Goal: Information Seeking & Learning: Check status

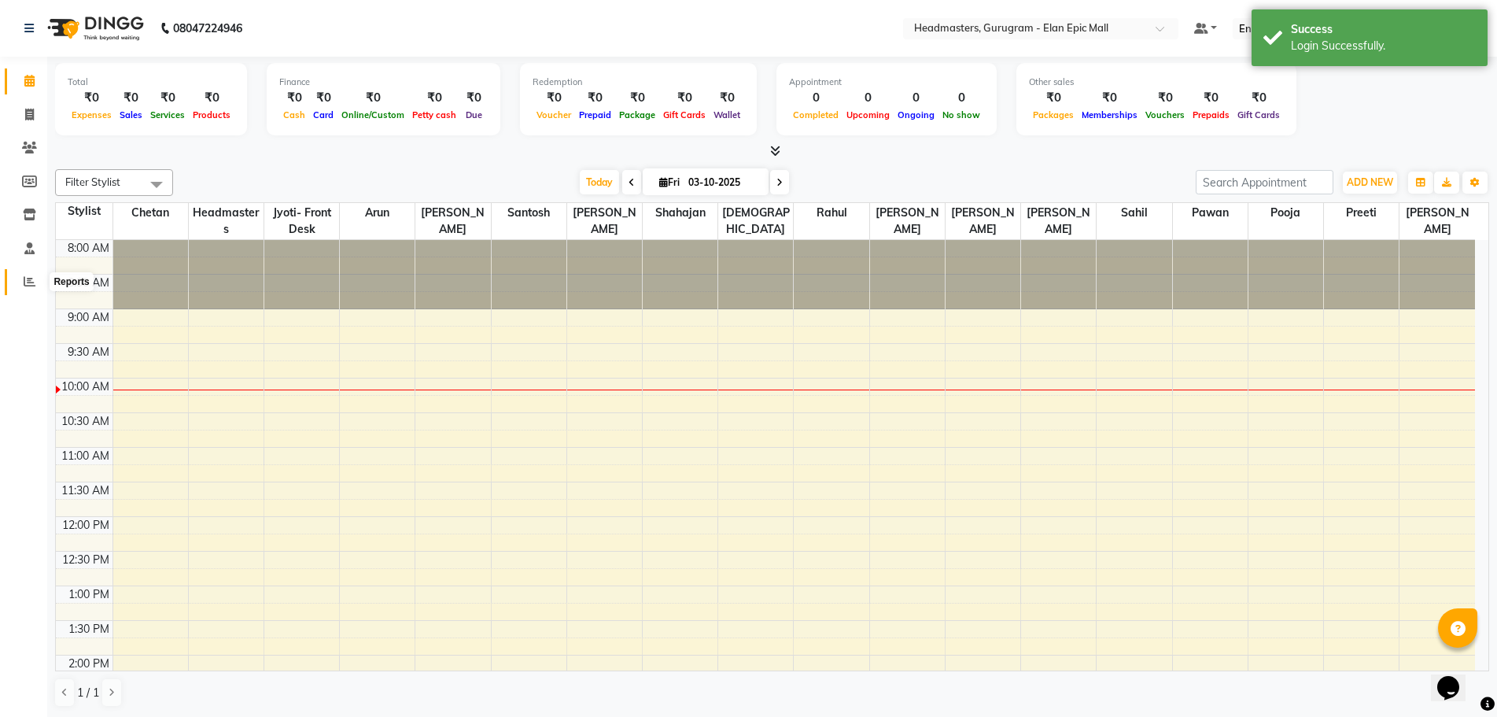
click at [24, 279] on icon at bounding box center [30, 281] width 12 height 12
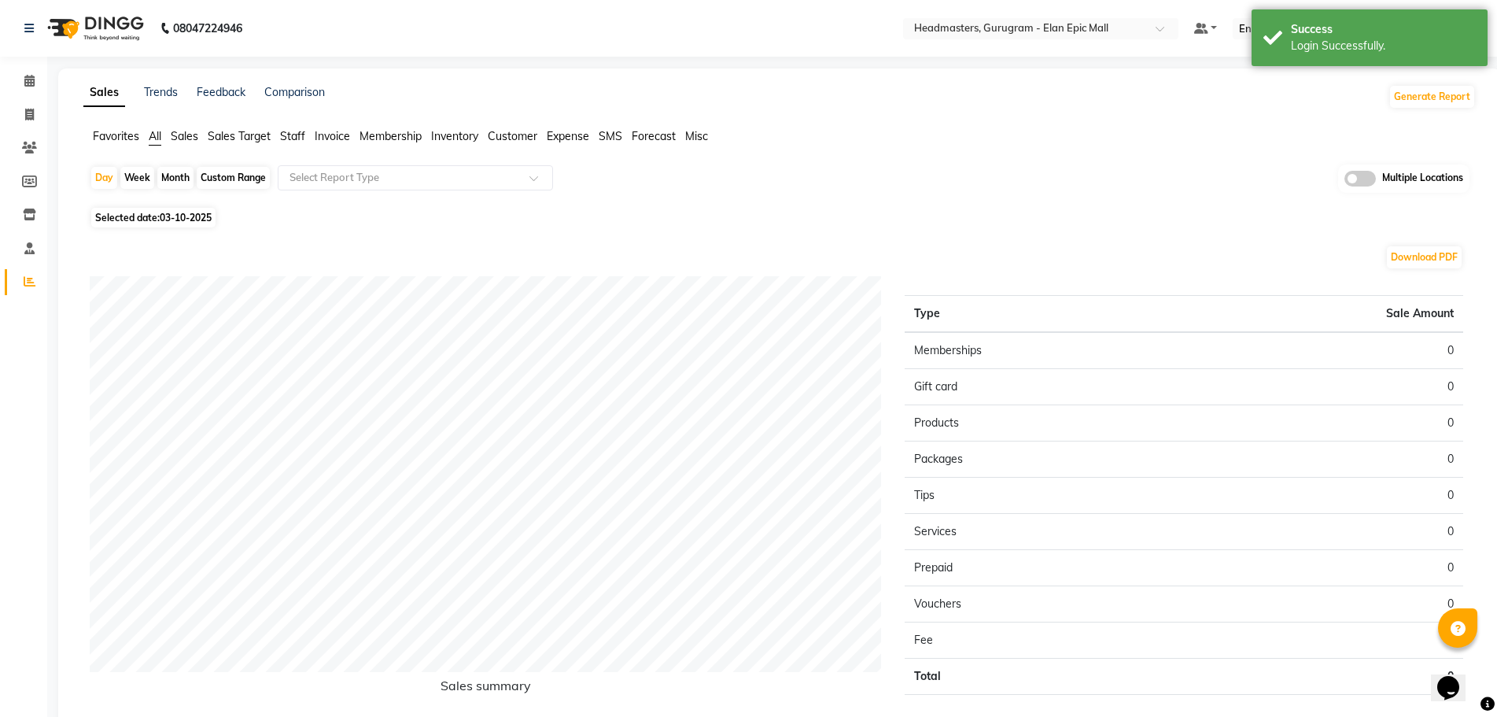
click at [190, 141] on span "Sales" at bounding box center [185, 136] width 28 height 14
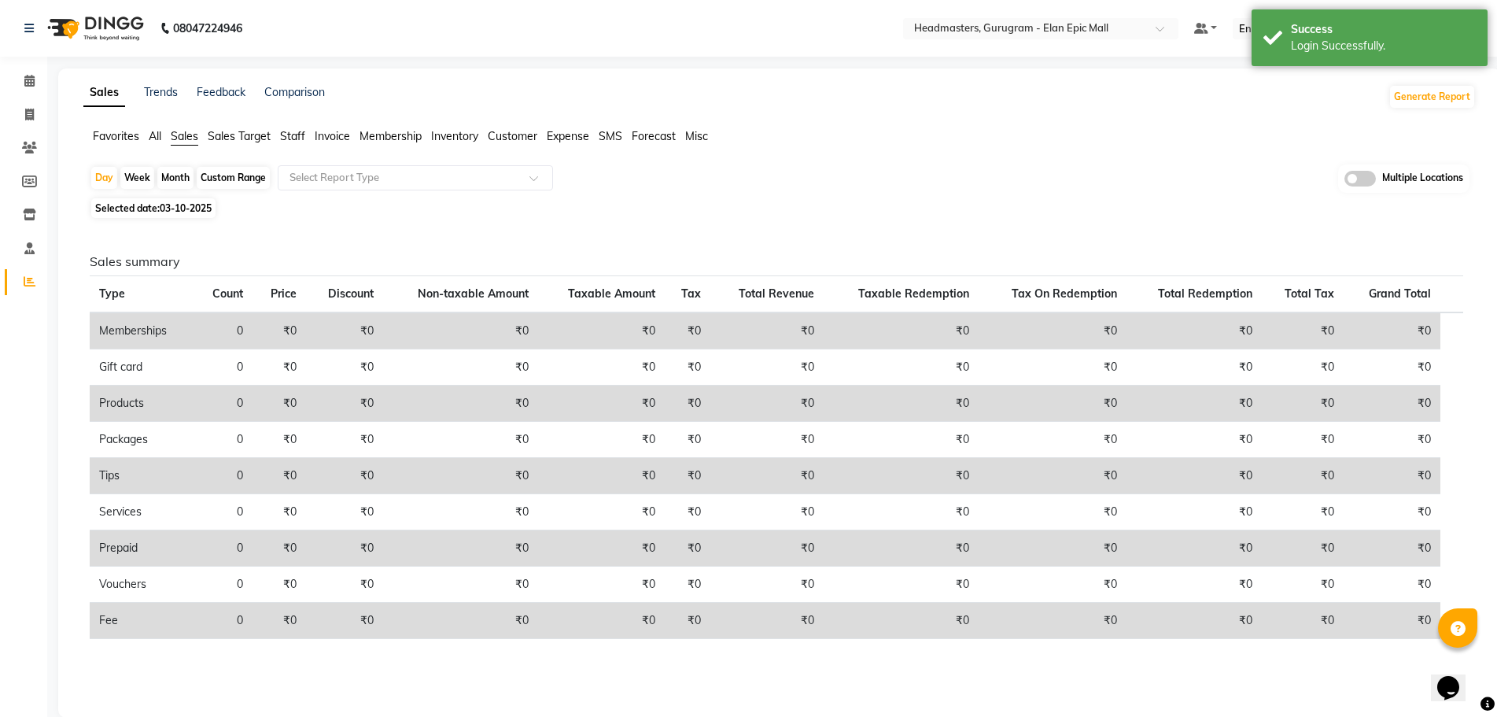
click at [177, 204] on span "03-10-2025" at bounding box center [186, 208] width 52 height 12
select select "10"
select select "2025"
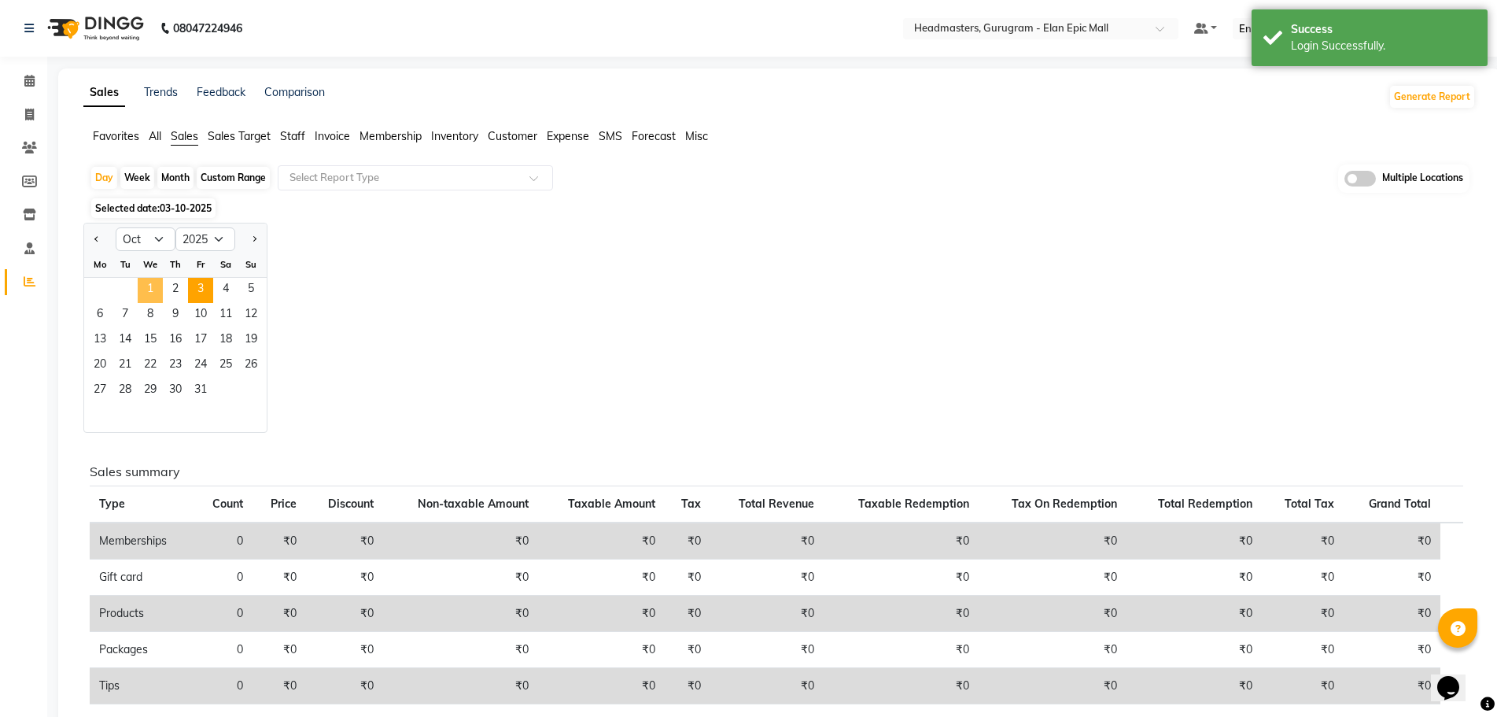
click at [159, 292] on span "1" at bounding box center [150, 290] width 25 height 25
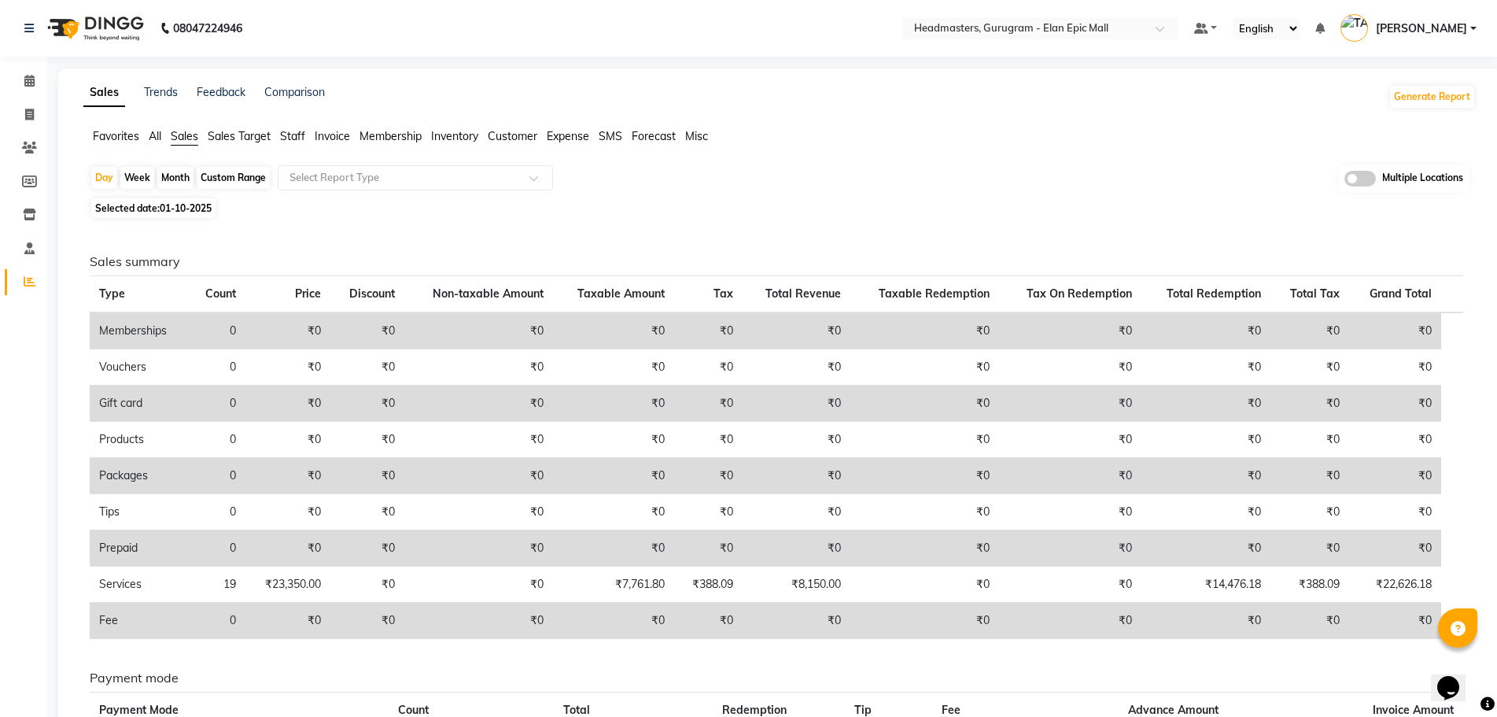
click at [195, 201] on span "Selected date: 01-10-2025" at bounding box center [153, 208] width 124 height 20
select select "10"
select select "2025"
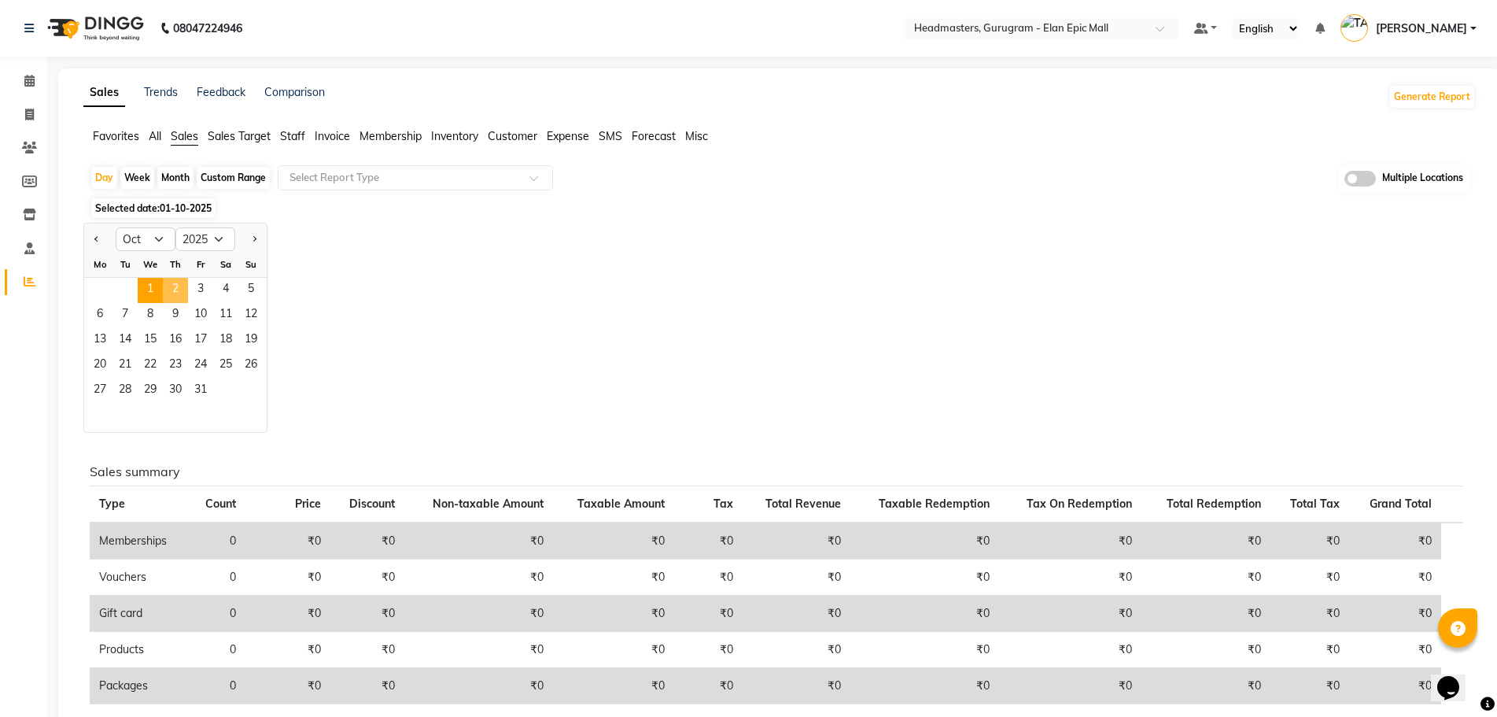
click at [183, 280] on span "2" at bounding box center [175, 290] width 25 height 25
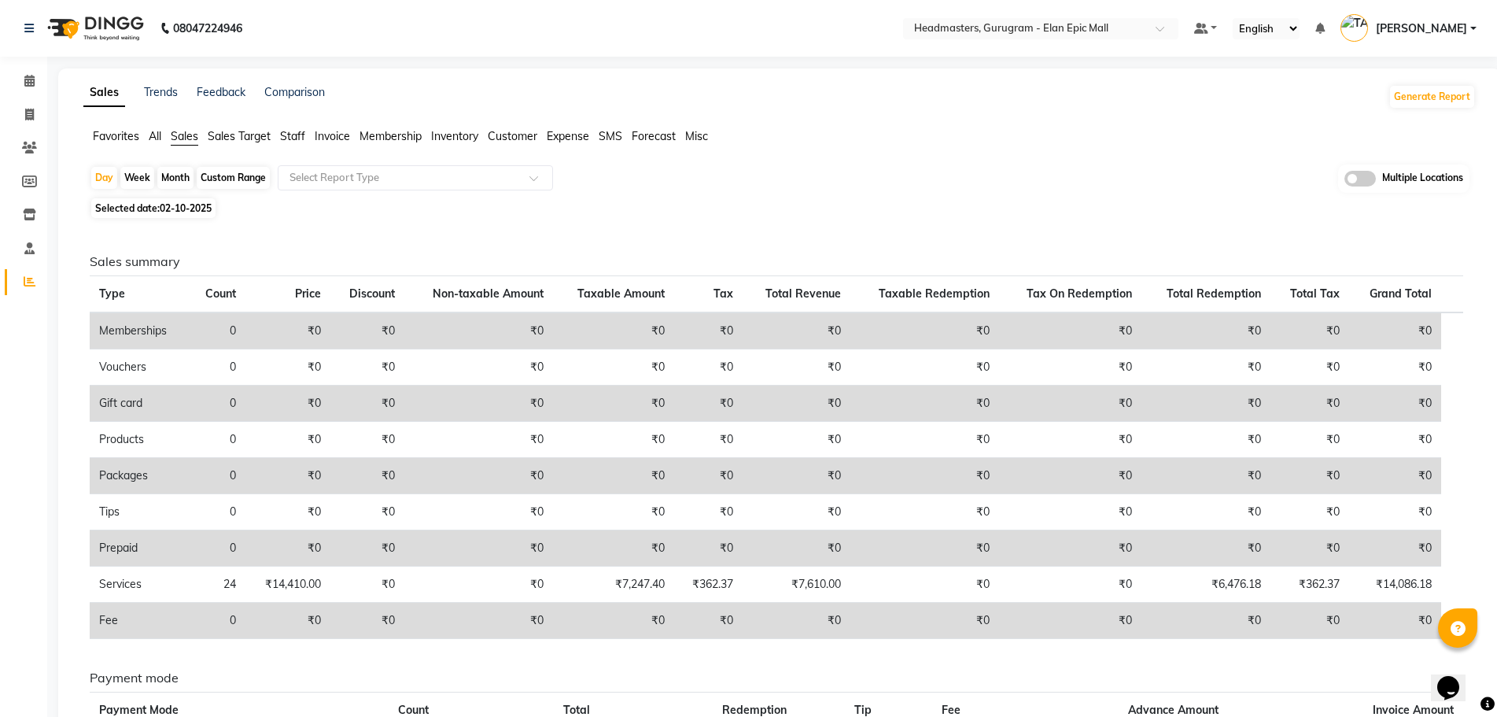
click at [119, 135] on span "Favorites" at bounding box center [116, 136] width 46 height 14
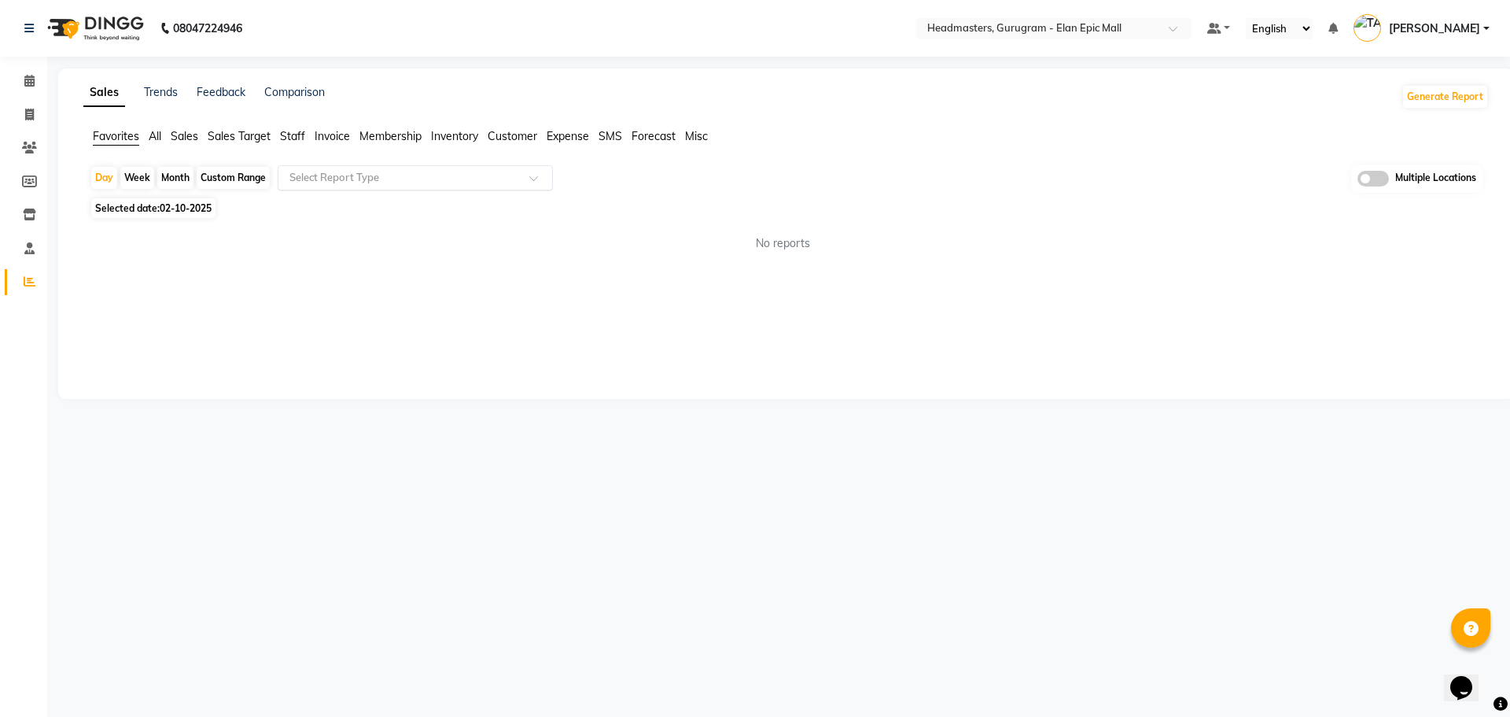
click at [451, 178] on input "text" at bounding box center [399, 178] width 227 height 16
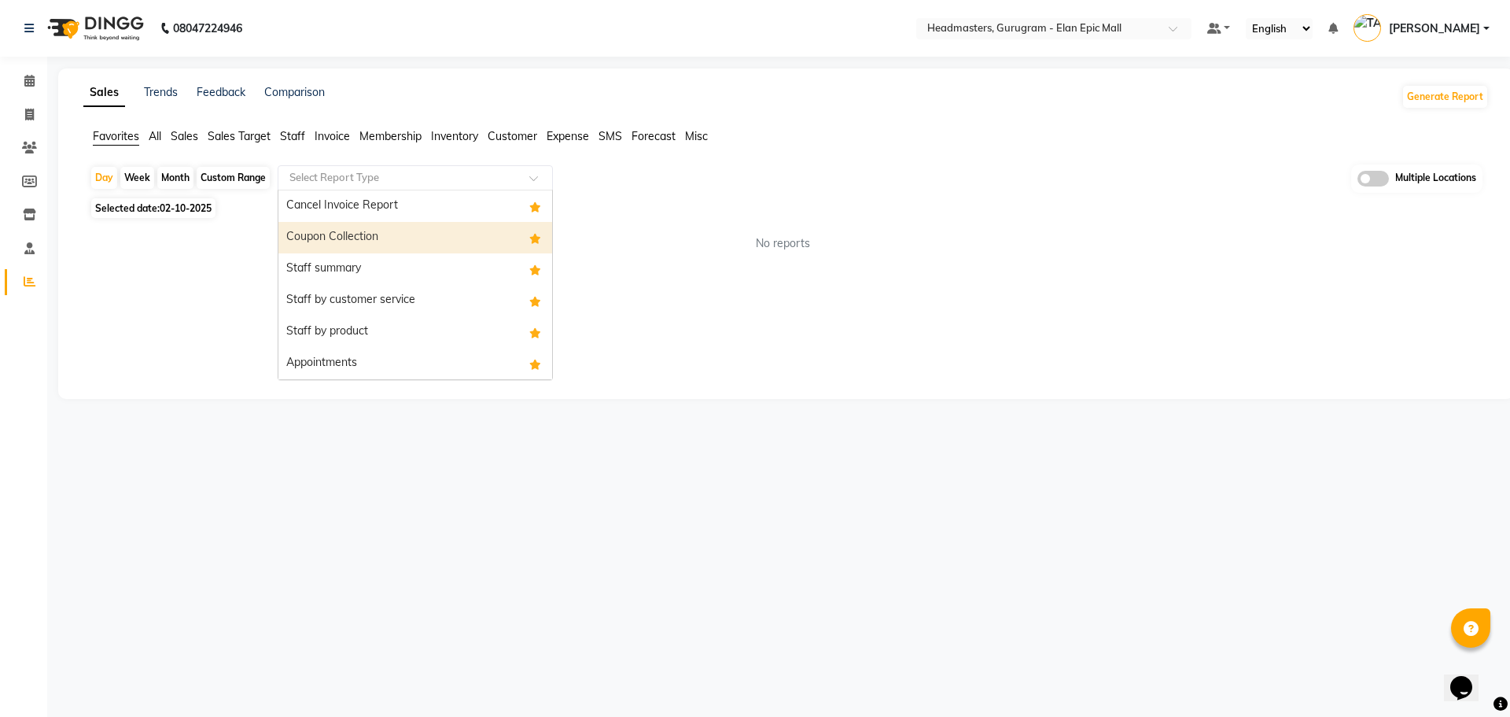
click at [422, 231] on div "Coupon Collection" at bounding box center [415, 237] width 274 height 31
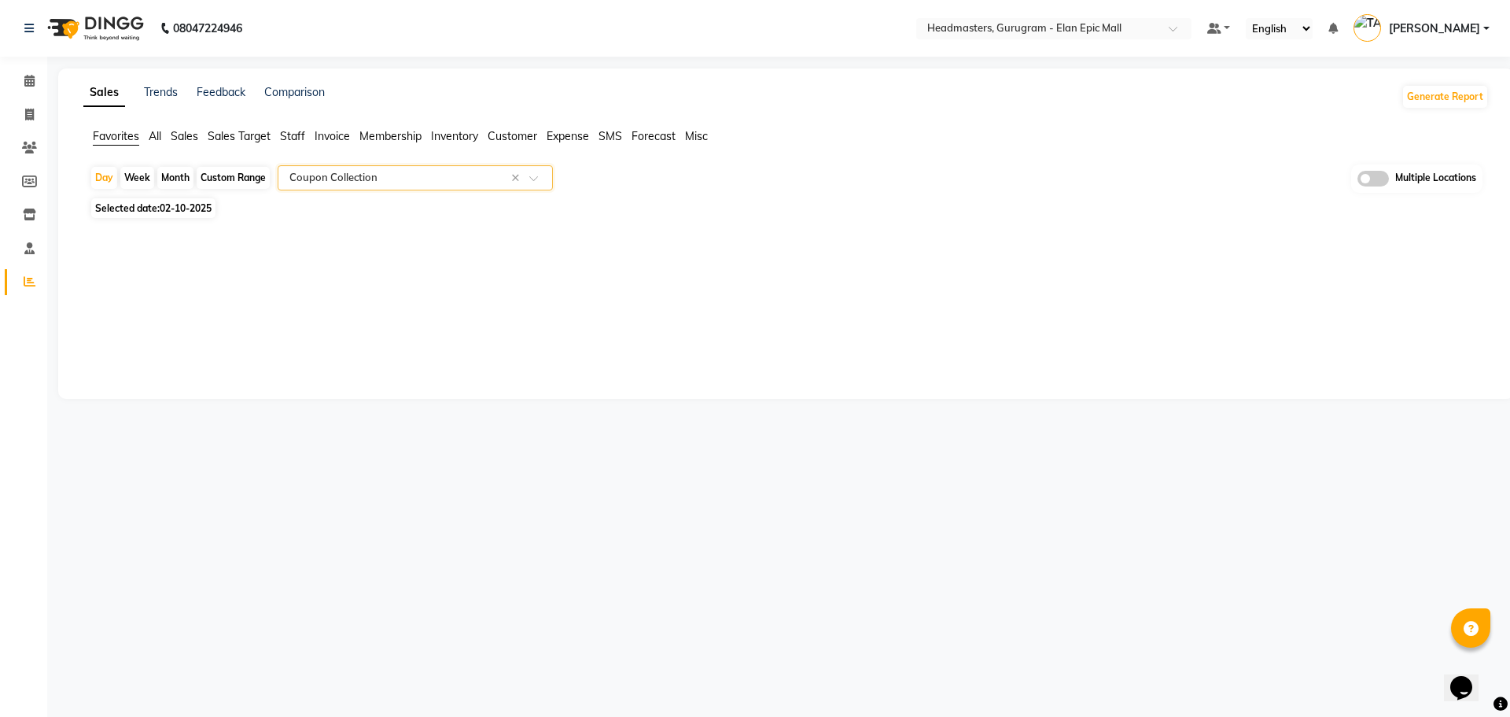
click at [190, 212] on span "02-10-2025" at bounding box center [186, 208] width 52 height 12
select select "10"
select select "2025"
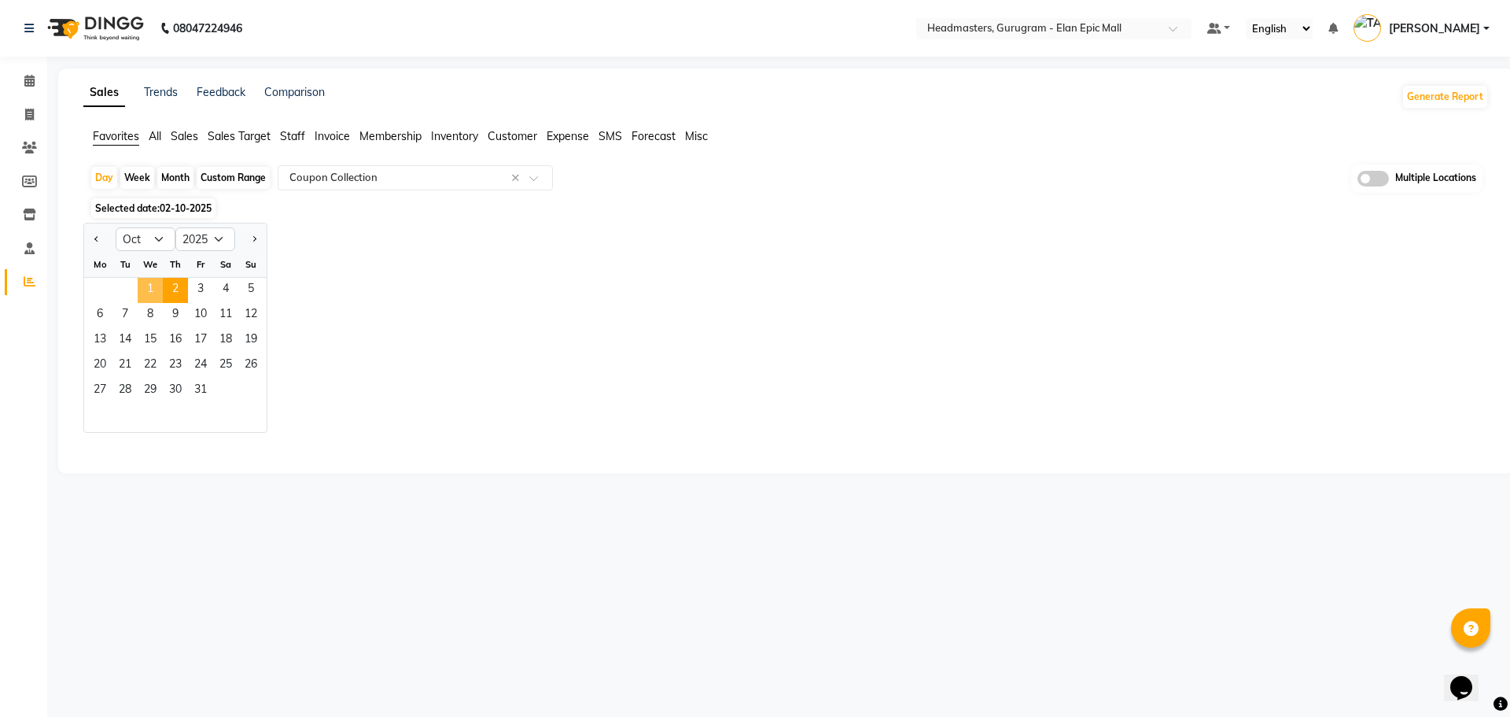
click at [157, 287] on span "1" at bounding box center [150, 290] width 25 height 25
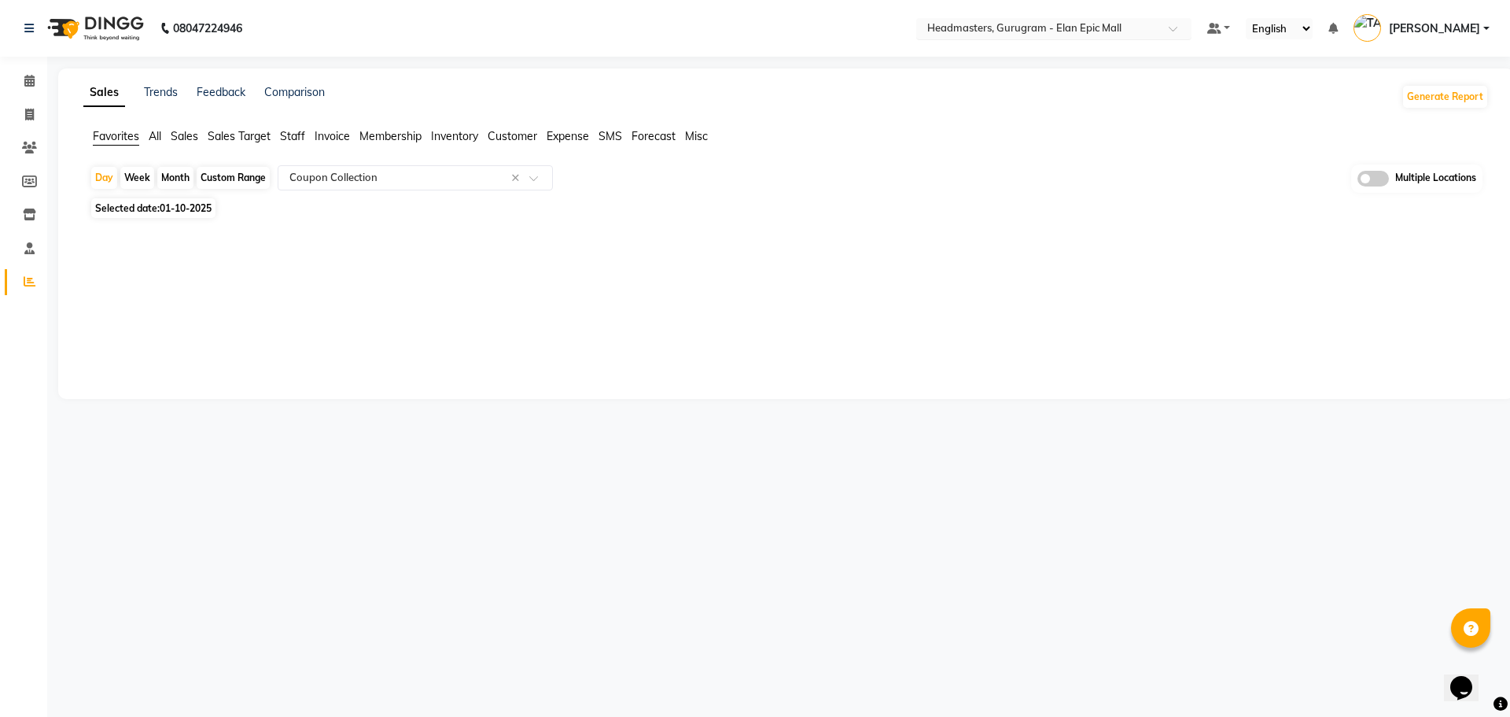
click at [1104, 24] on input "text" at bounding box center [1038, 30] width 228 height 16
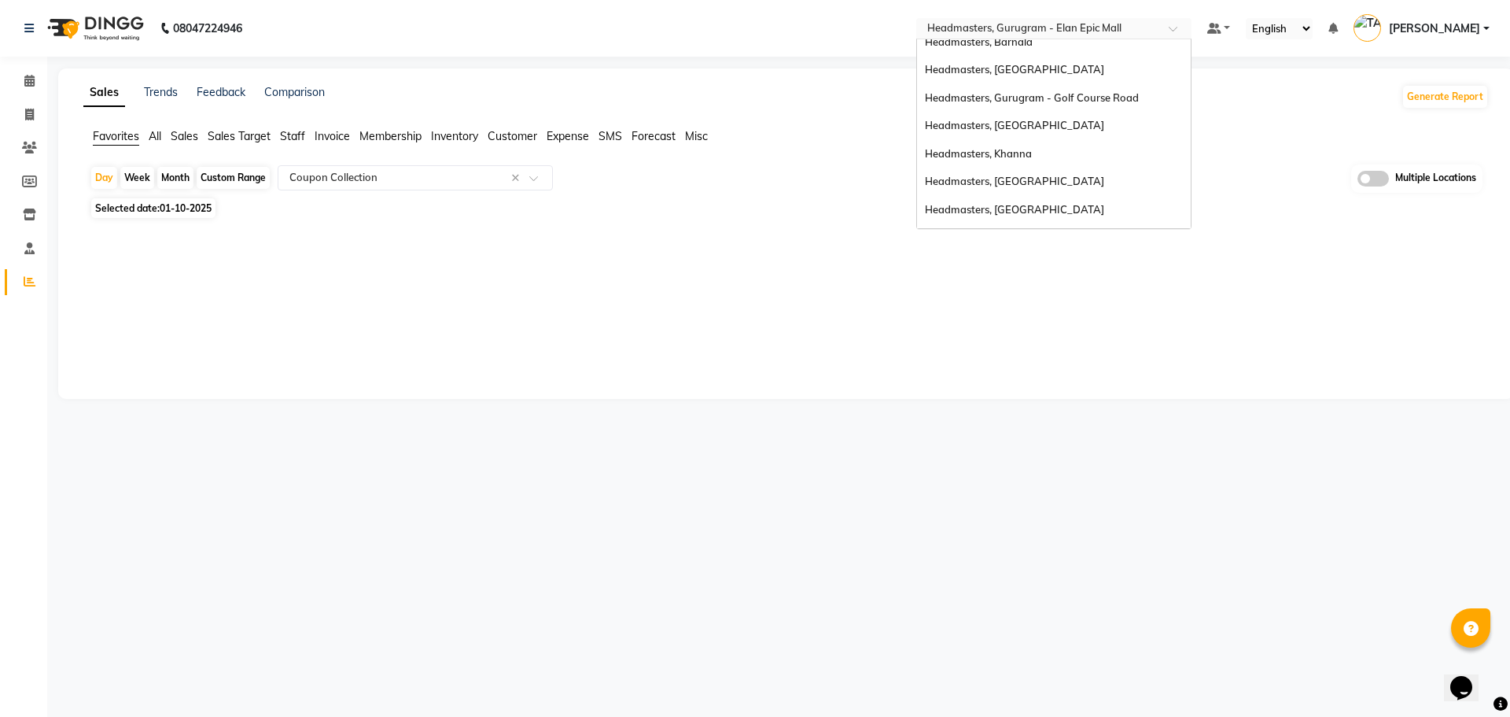
scroll to position [236, 0]
click at [1106, 168] on div "Headmasters, Sangrur" at bounding box center [1054, 180] width 274 height 28
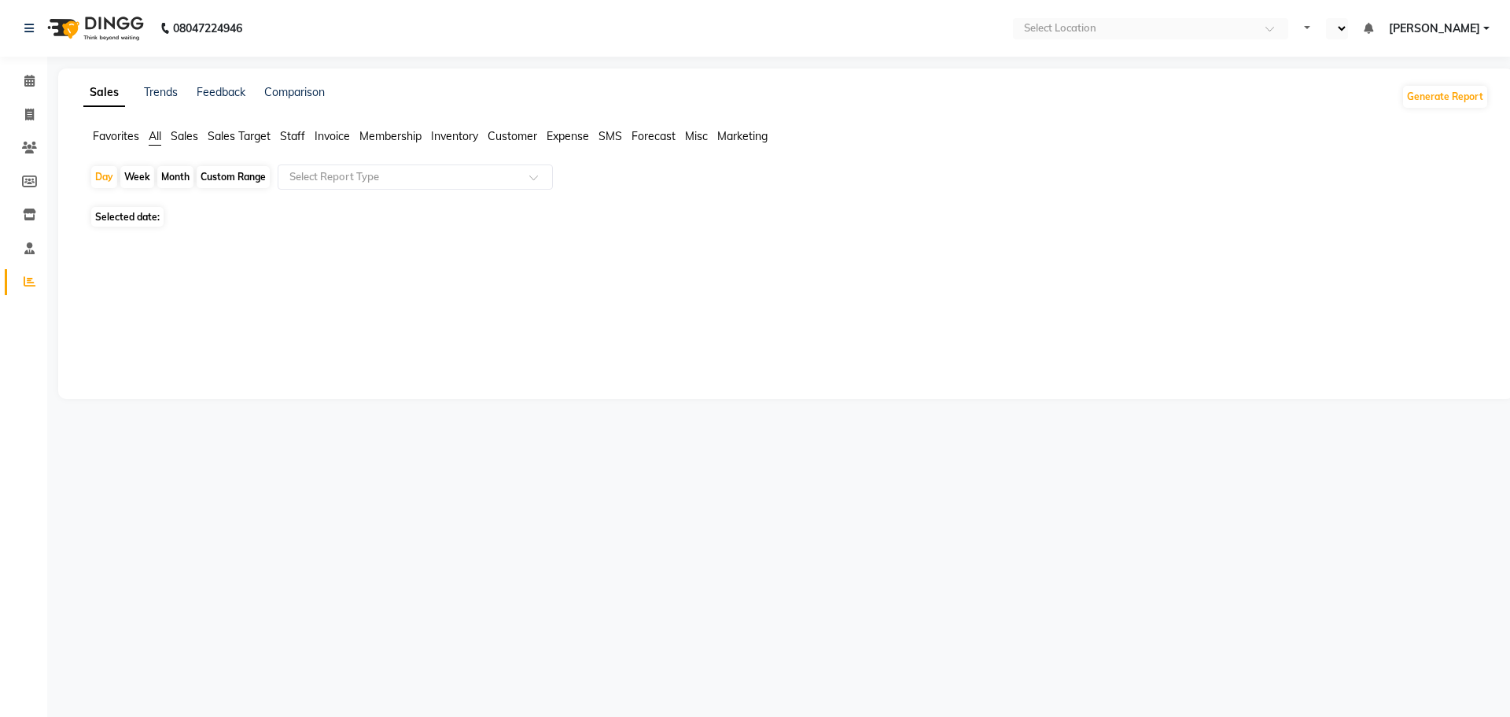
select select "en"
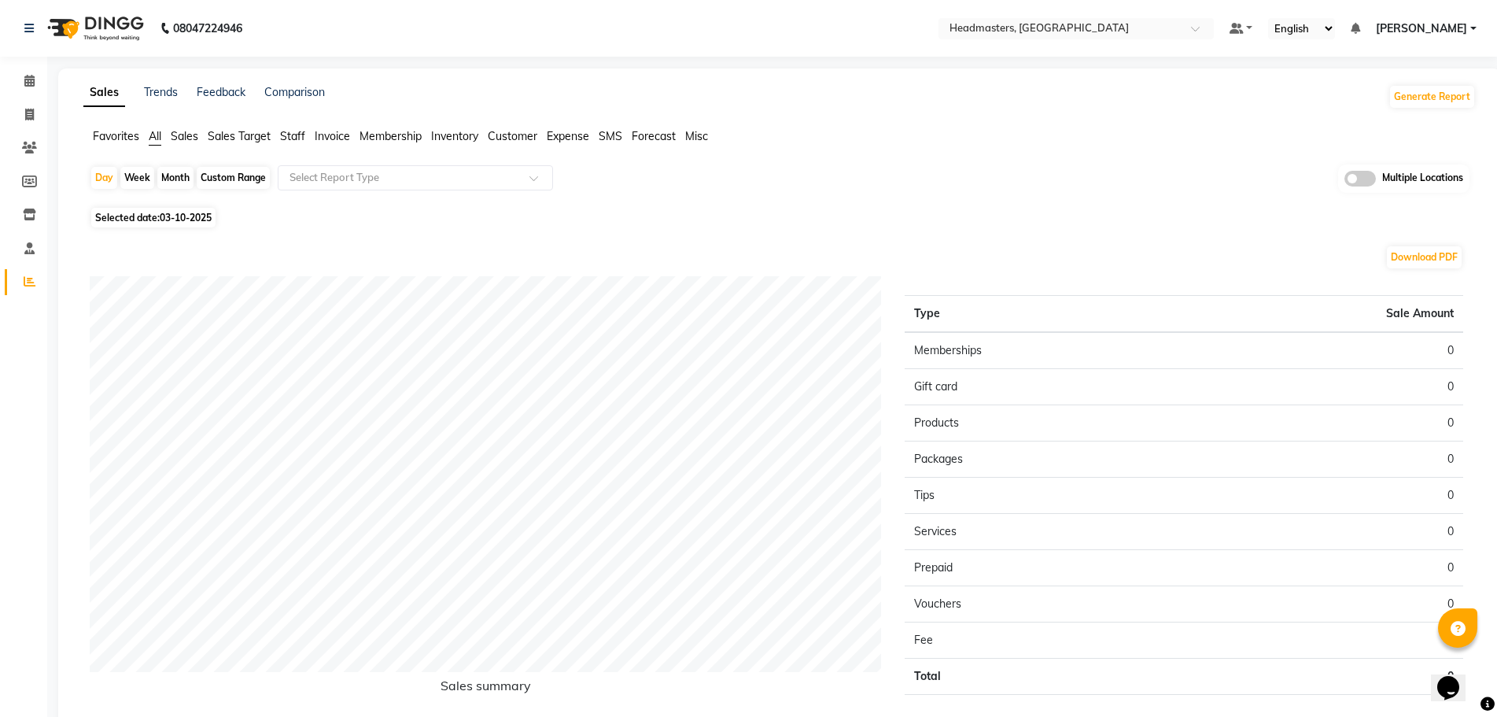
click at [190, 135] on span "Sales" at bounding box center [185, 136] width 28 height 14
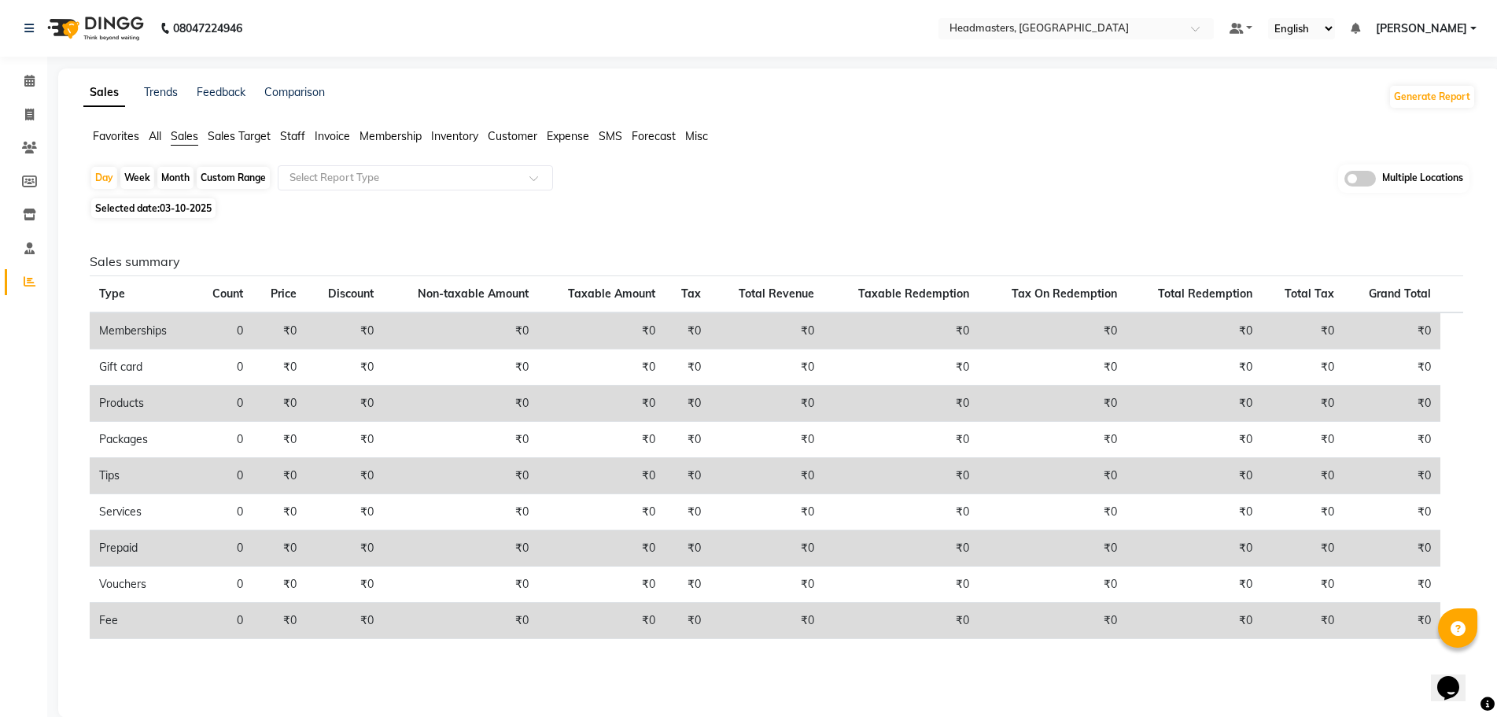
click at [185, 205] on span "03-10-2025" at bounding box center [186, 208] width 52 height 12
select select "10"
select select "2025"
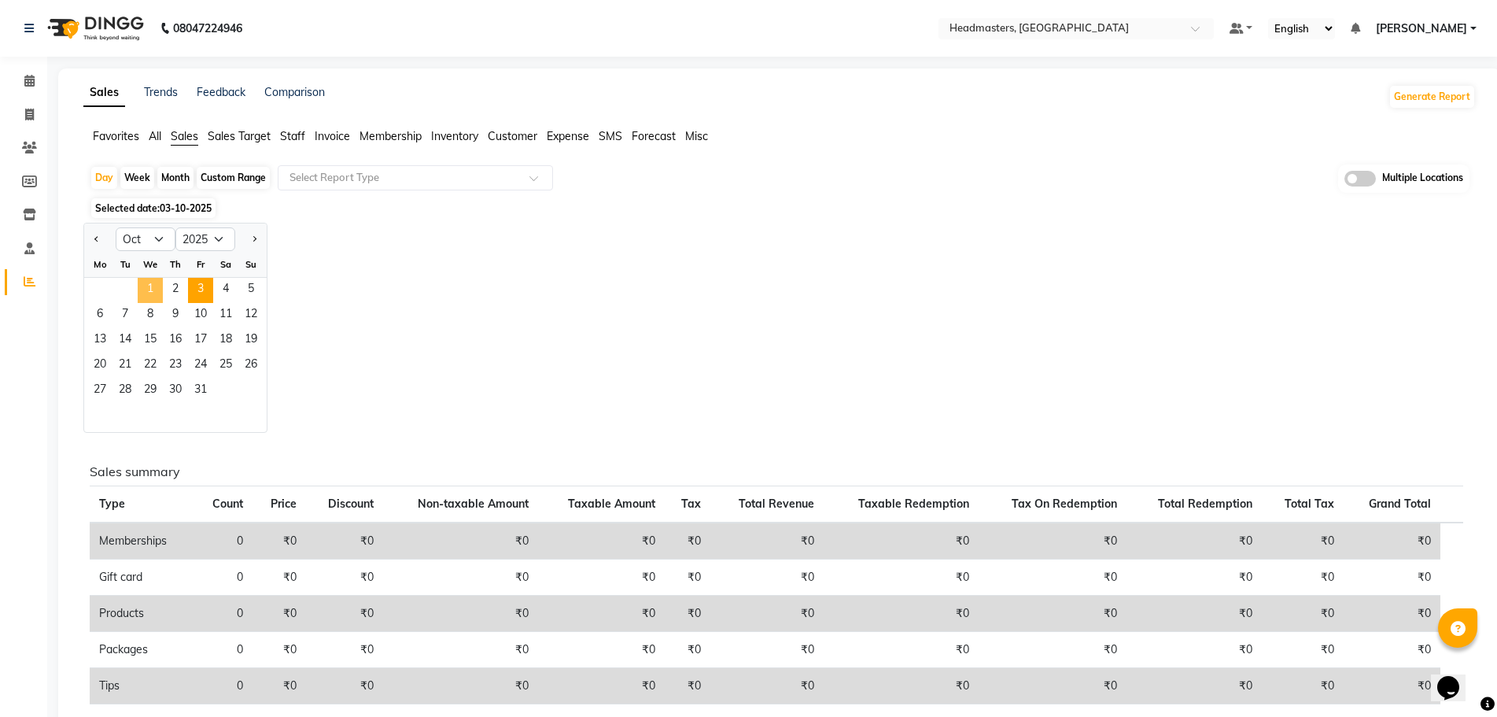
click at [157, 295] on span "1" at bounding box center [150, 290] width 25 height 25
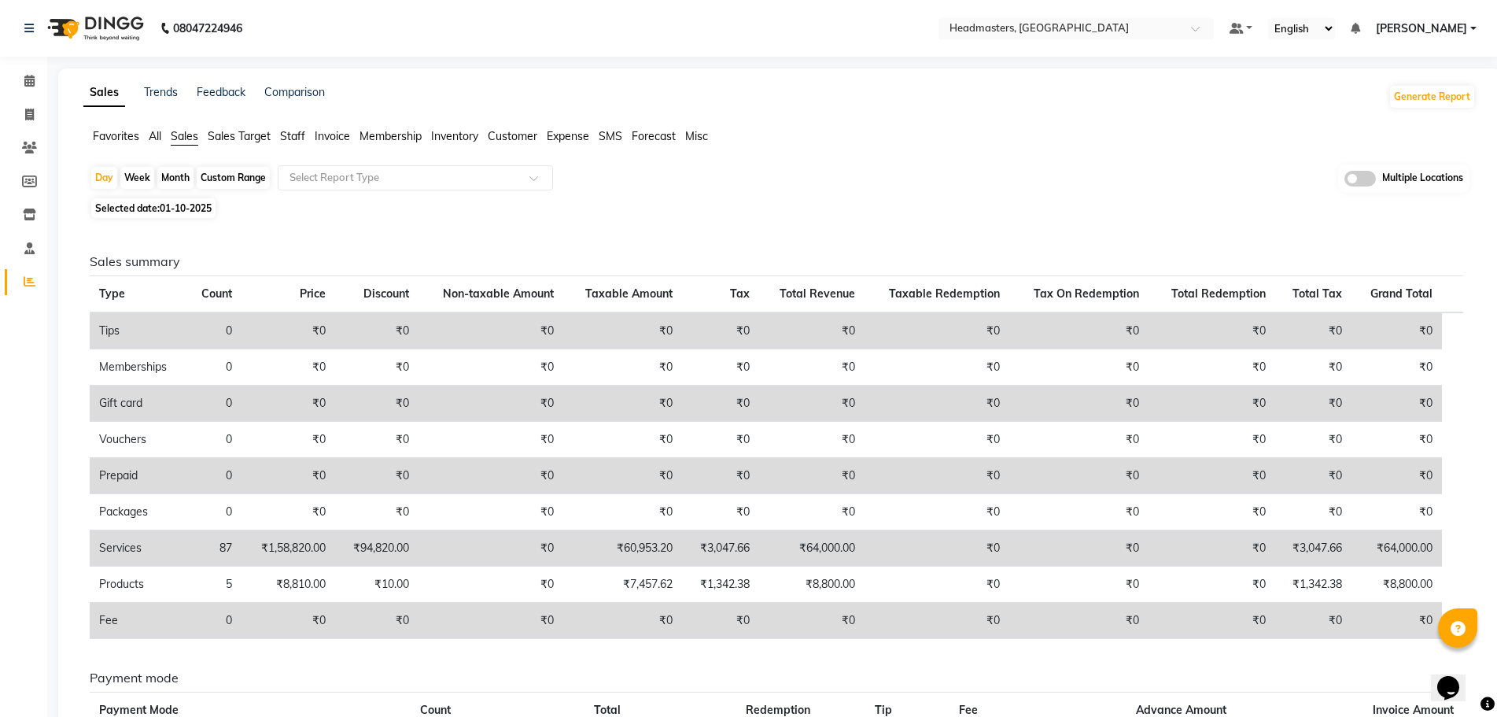
click at [182, 206] on span "01-10-2025" at bounding box center [186, 208] width 52 height 12
select select "10"
select select "2025"
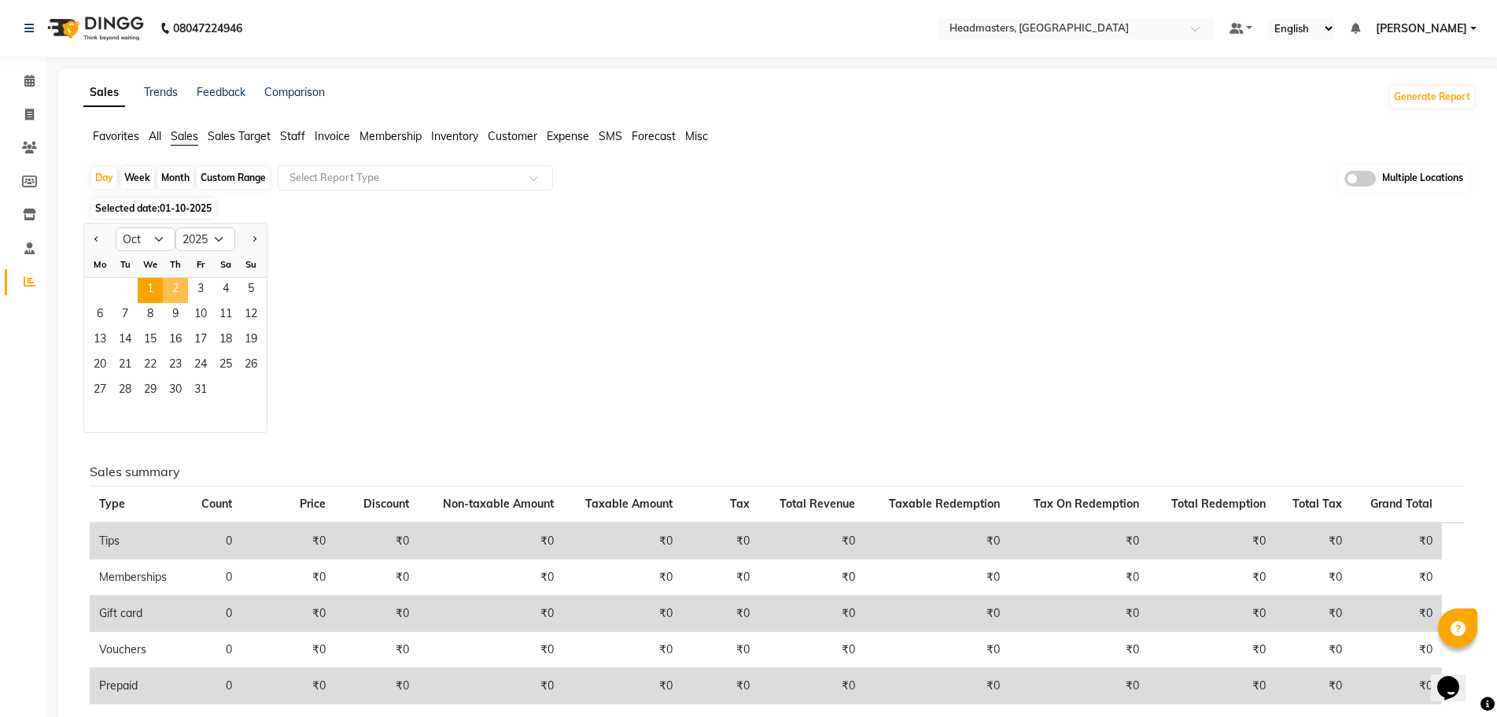
click at [175, 290] on span "2" at bounding box center [175, 290] width 25 height 25
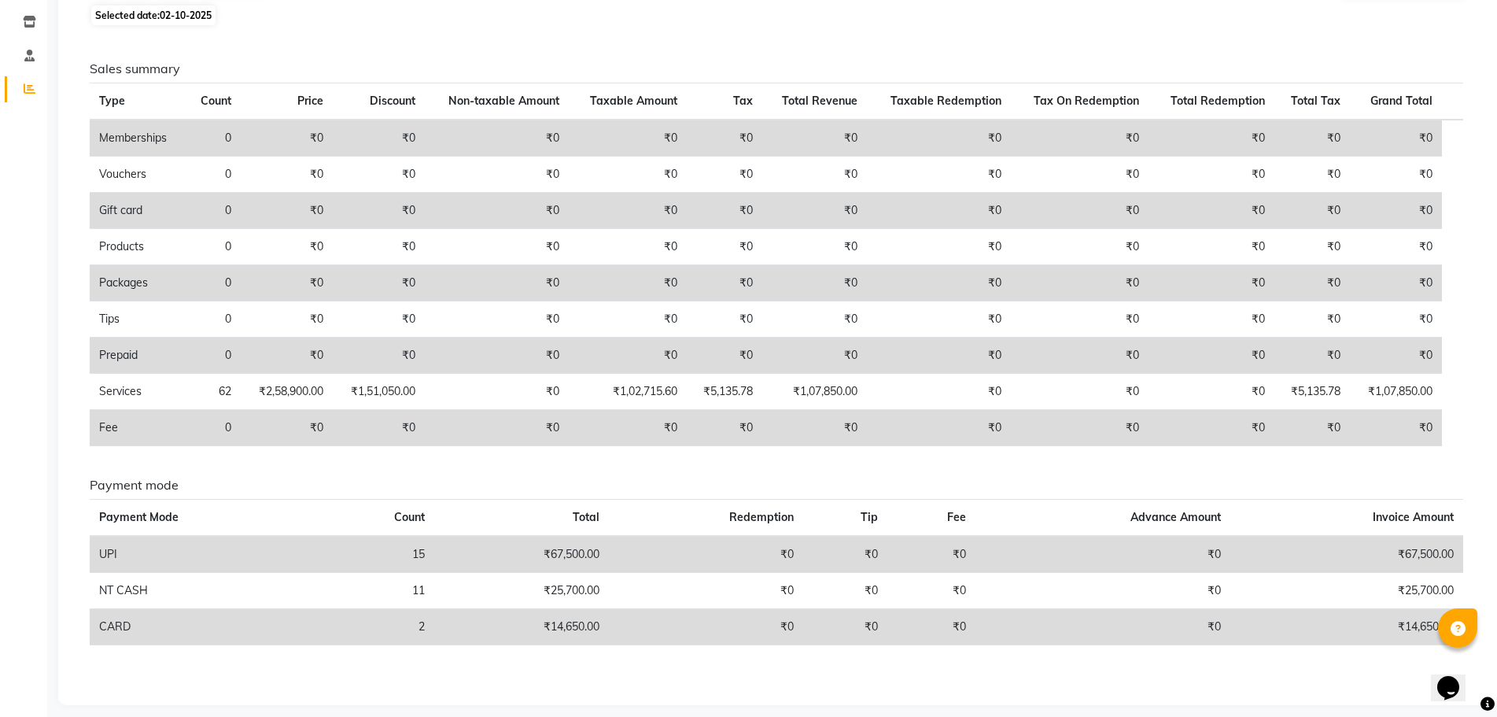
scroll to position [205, 0]
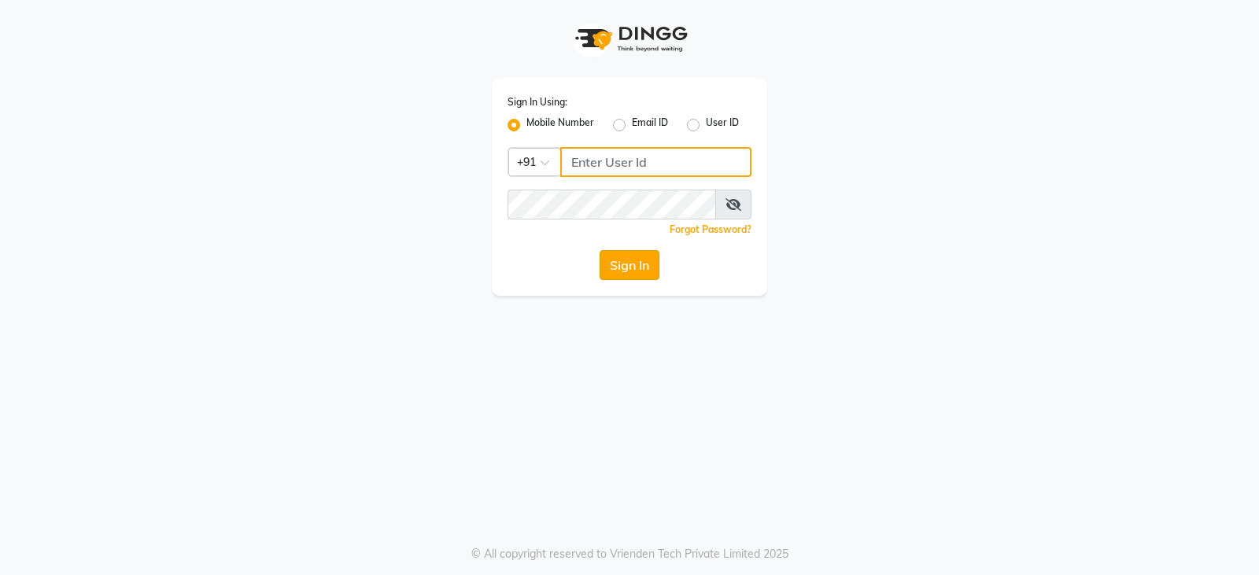
type input "9888893273"
click at [639, 275] on button "Sign In" at bounding box center [629, 265] width 60 height 30
